Goal: Task Accomplishment & Management: Complete application form

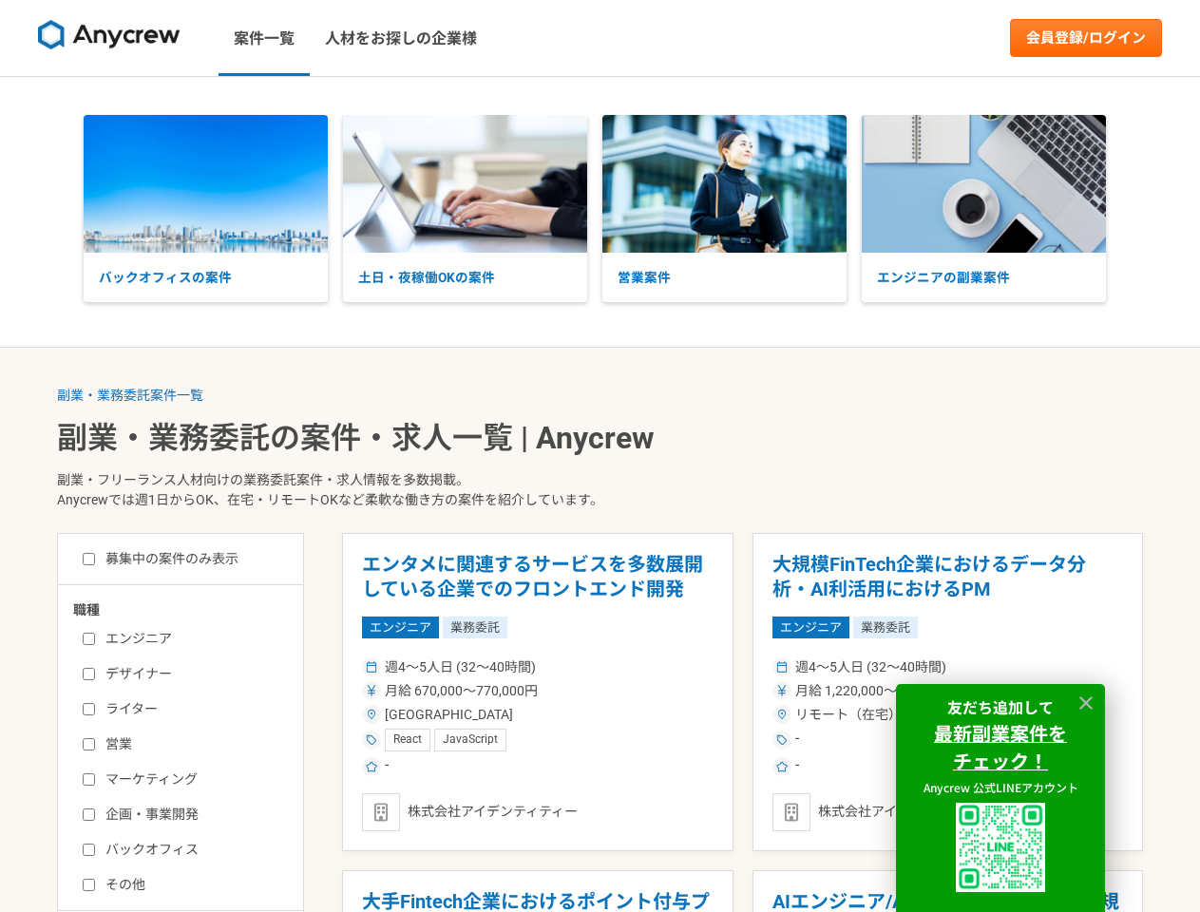
click at [599, 456] on p "副業・フリーランス人材向けの業務委託案件・求人情報を多数掲載。 Anycrewでは週1日からOK、在宅・リモートOKなど柔軟な働き方の案件を紹介しています。" at bounding box center [600, 494] width 1086 height 78
click at [109, 38] on img at bounding box center [109, 35] width 143 height 30
click at [1086, 38] on link "会員登録/ログイン" at bounding box center [1086, 38] width 152 height 38
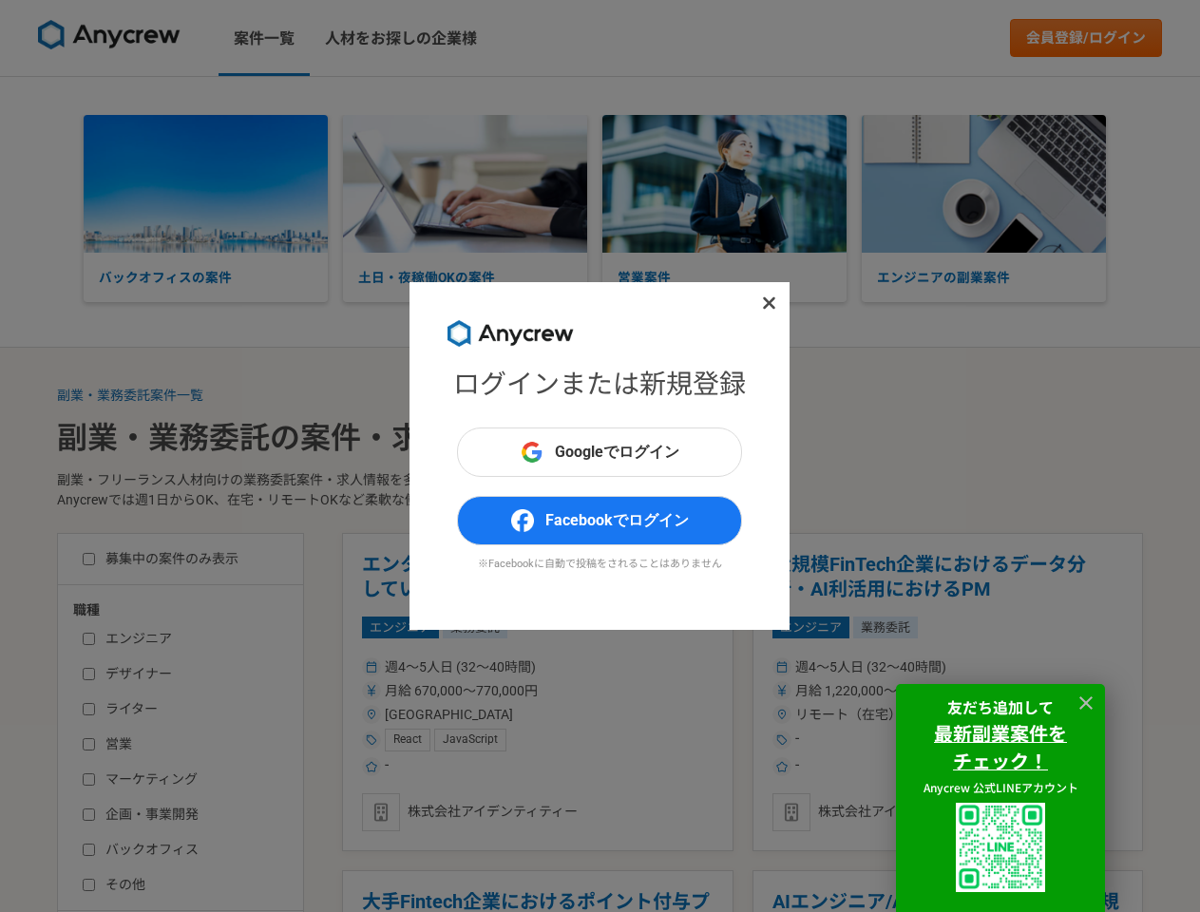
click at [205, 183] on div "ログインまたは新規登録 Googleでログイン Facebookでログイン ※Facebookに自動で投稿をされることはありません" at bounding box center [600, 456] width 1200 height 912
click at [465, 183] on div "ログインまたは新規登録 Googleでログイン Facebookでログイン ※Facebookに自動で投稿をされることはありません" at bounding box center [600, 456] width 1200 height 912
click at [724, 183] on div "ログインまたは新規登録 Googleでログイン Facebookでログイン ※Facebookに自動で投稿をされることはありません" at bounding box center [600, 456] width 1200 height 912
click at [983, 183] on div "ログインまたは新規登録 Googleでログイン Facebookでログイン ※Facebookに自動で投稿をされることはありません" at bounding box center [600, 456] width 1200 height 912
click at [130, 395] on div "ログインまたは新規登録 Googleでログイン Facebookでログイン ※Facebookに自動で投稿をされることはありません" at bounding box center [600, 456] width 1200 height 912
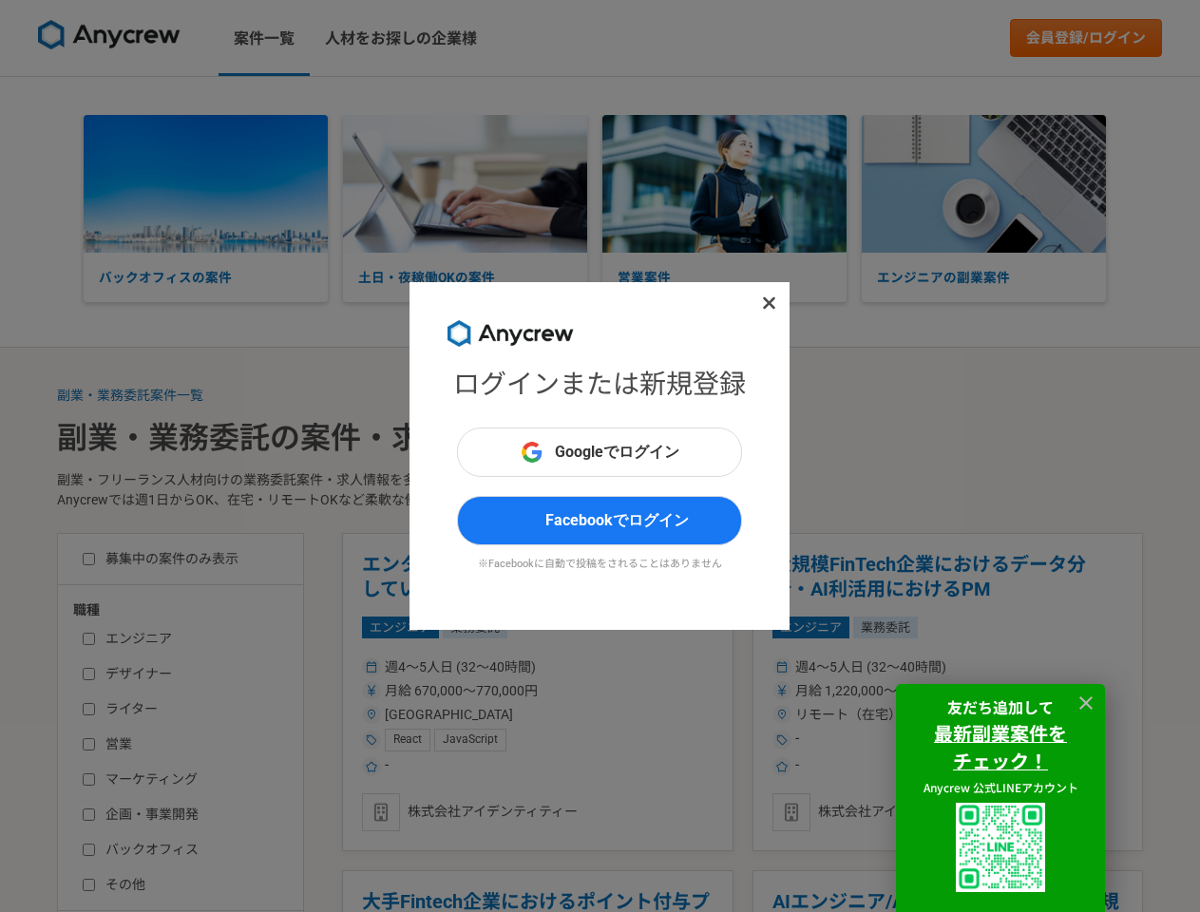
click at [538, 692] on div "ログインまたは新規登録 Googleでログイン Facebookでログイン ※Facebookに自動で投稿をされることはありません" at bounding box center [600, 456] width 1200 height 912
click at [538, 891] on div "ログインまたは新規登録 Googleでログイン Facebookでログイン ※Facebookに自動で投稿をされることはありません" at bounding box center [600, 456] width 1200 height 912
